Goal: Find specific page/section: Find specific page/section

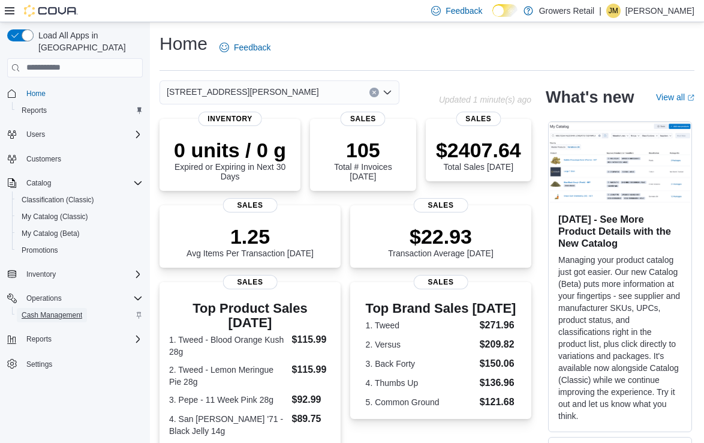
click at [66, 310] on span "Cash Management" at bounding box center [52, 315] width 61 height 10
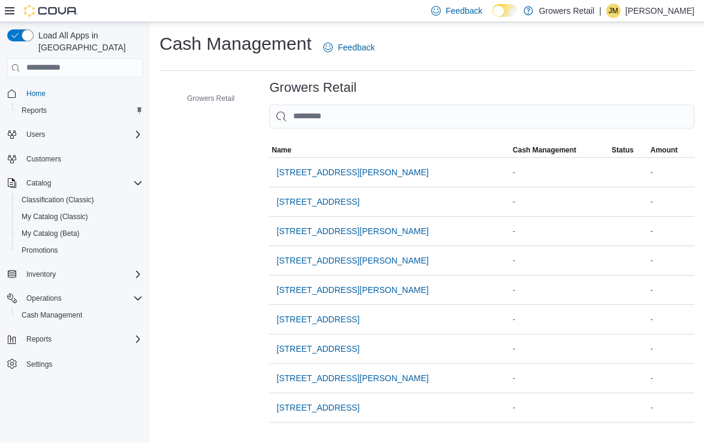
click at [628, 11] on p "Jordan McDonald" at bounding box center [660, 11] width 69 height 14
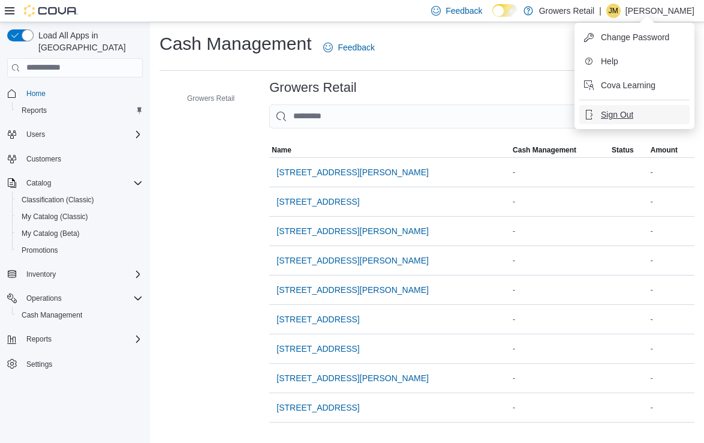
click at [611, 112] on span "Sign Out" at bounding box center [617, 115] width 32 height 12
